Goal: Check status: Check status

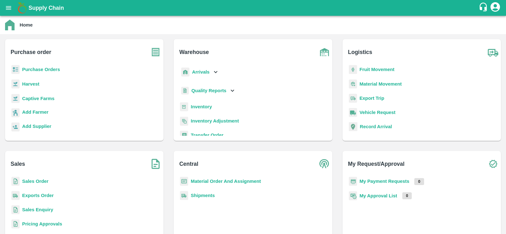
click at [40, 180] on b "Sales Order" at bounding box center [35, 181] width 26 height 5
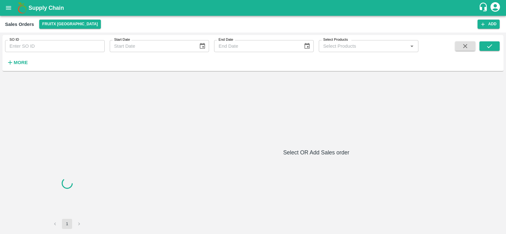
click at [43, 47] on input "SO ID" at bounding box center [55, 46] width 100 height 12
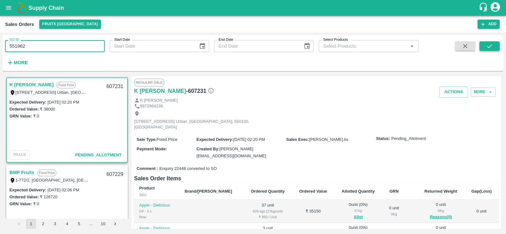
click at [491, 47] on icon "submit" at bounding box center [489, 46] width 7 height 7
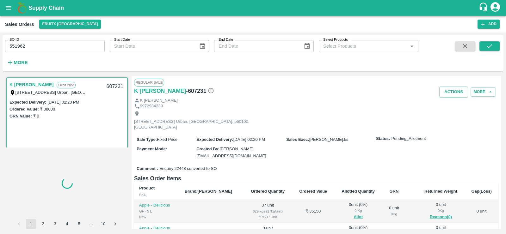
scroll to position [1, 0]
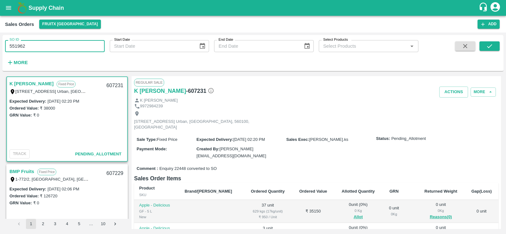
click at [34, 48] on input "551962" at bounding box center [55, 46] width 100 height 12
click at [483, 49] on button "submit" at bounding box center [489, 45] width 20 height 9
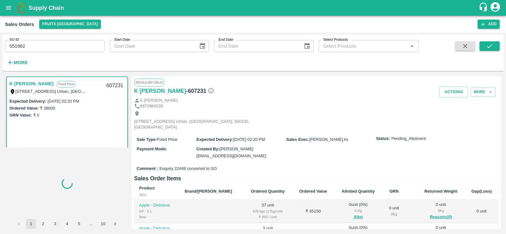
click at [51, 46] on input "551962" at bounding box center [55, 46] width 100 height 12
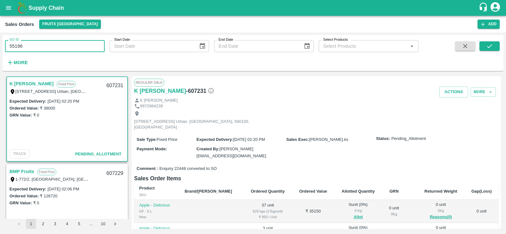
type input "551962"
click at [487, 46] on icon "submit" at bounding box center [489, 46] width 5 height 4
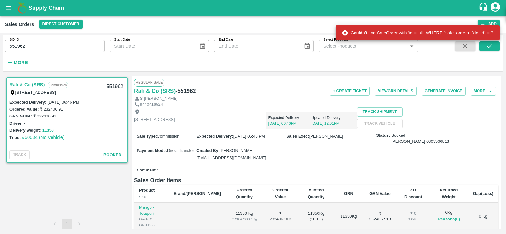
scroll to position [21, 0]
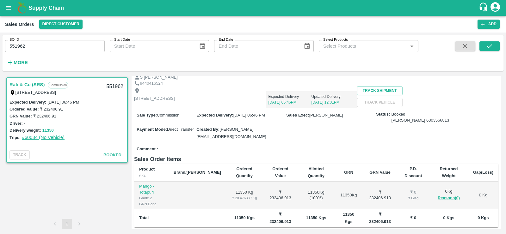
click at [56, 138] on link "#60034 (No Vehicle)" at bounding box center [43, 137] width 43 height 5
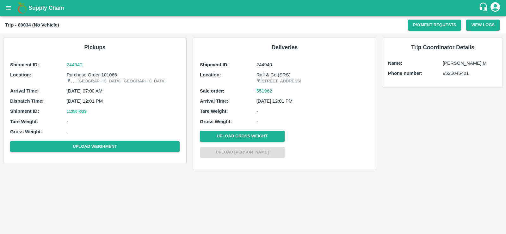
click at [110, 75] on p "Purchase Order-101066" at bounding box center [123, 74] width 113 height 7
copy p "101066"
